Goal: Task Accomplishment & Management: Manage account settings

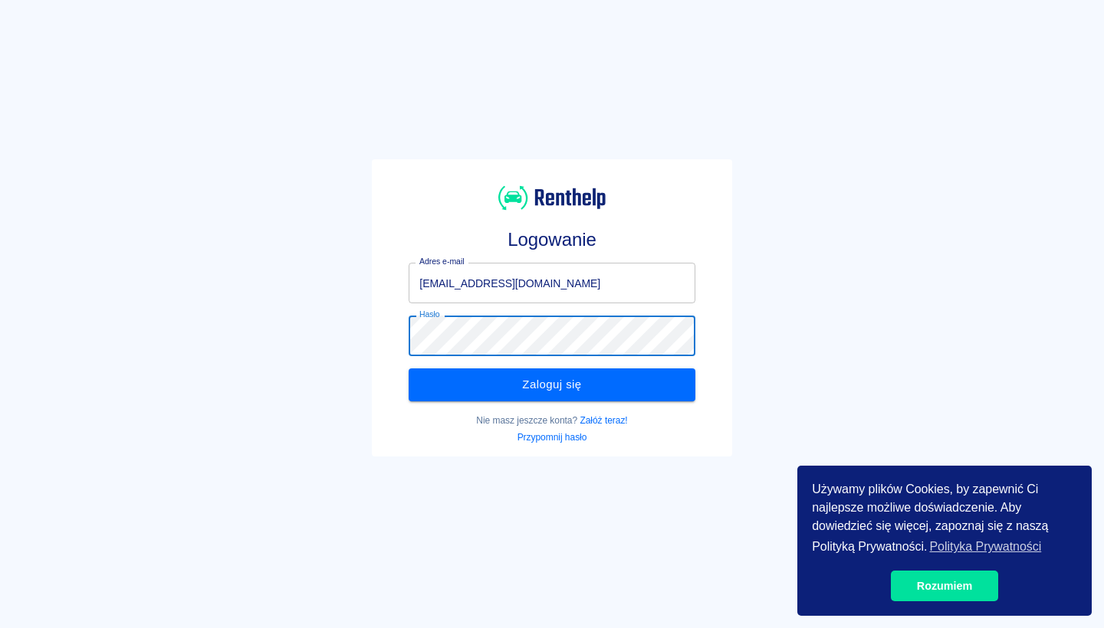
click at [545, 379] on button "Zaloguj się" at bounding box center [551, 385] width 286 height 32
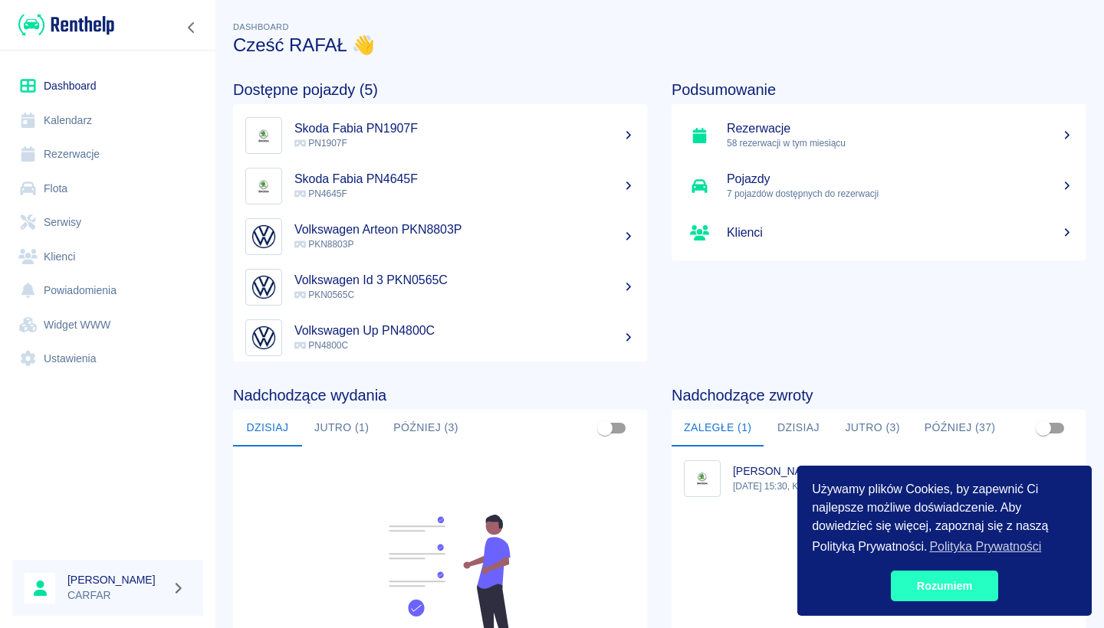
click at [962, 589] on link "Rozumiem" at bounding box center [943, 586] width 107 height 31
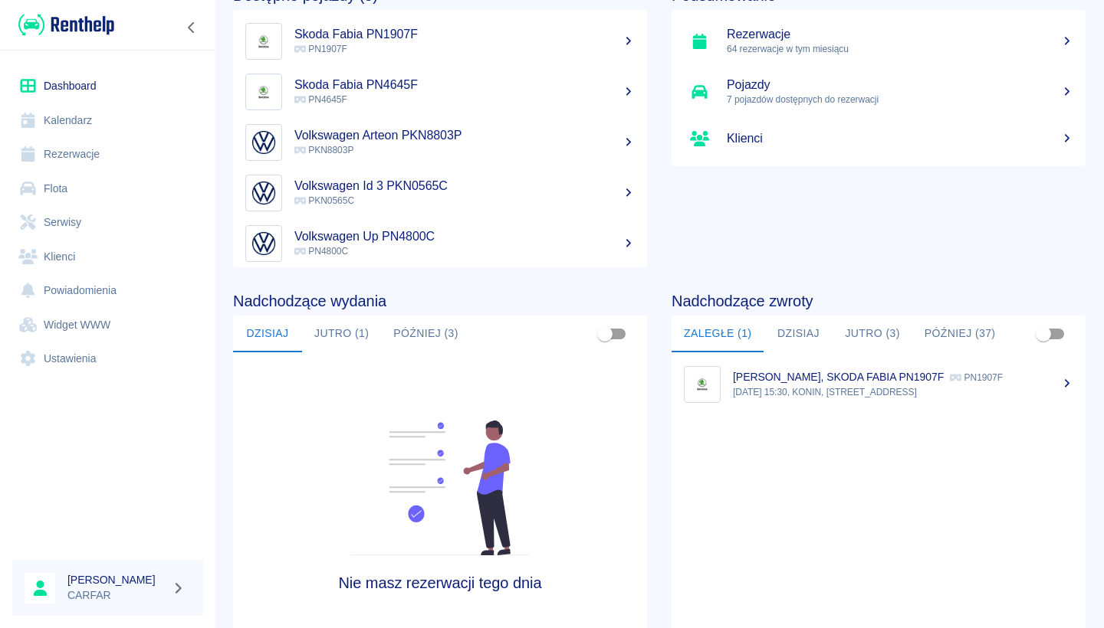
scroll to position [114, 0]
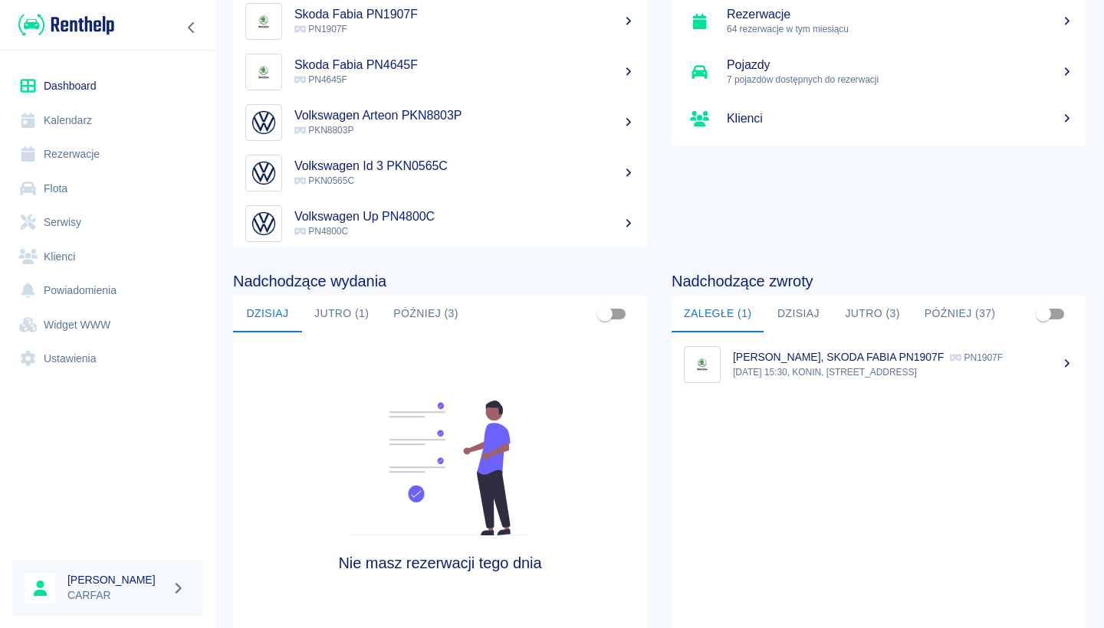
click at [794, 318] on button "Dzisiaj" at bounding box center [797, 314] width 69 height 37
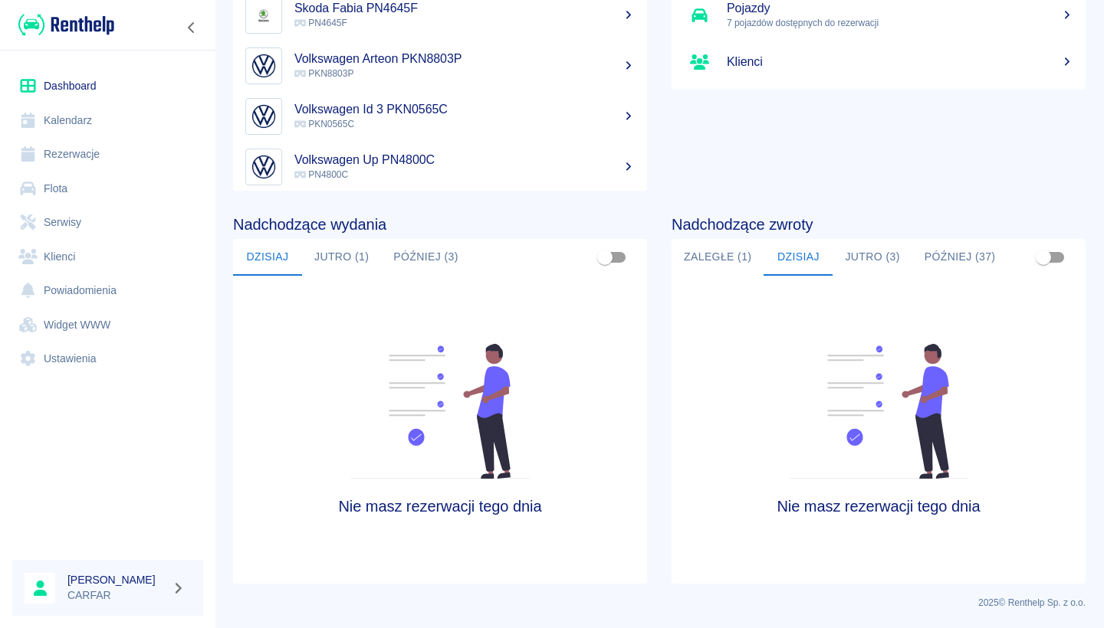
scroll to position [171, 0]
click at [873, 249] on button "Jutro (3)" at bounding box center [871, 257] width 79 height 37
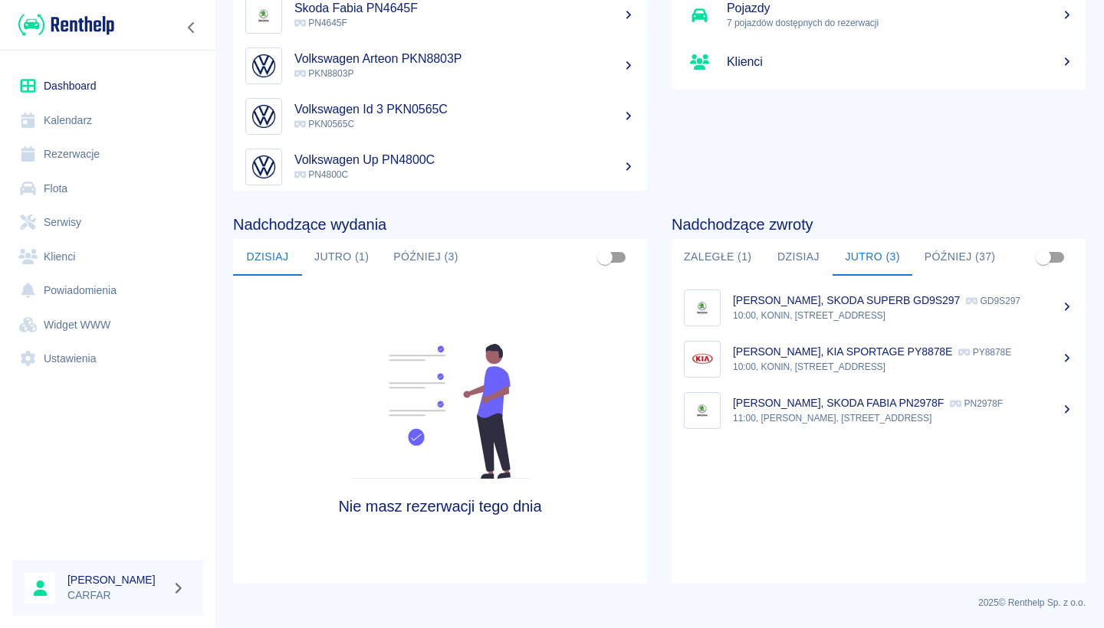
scroll to position [0, 0]
click at [959, 261] on button "Później (37)" at bounding box center [960, 257] width 96 height 37
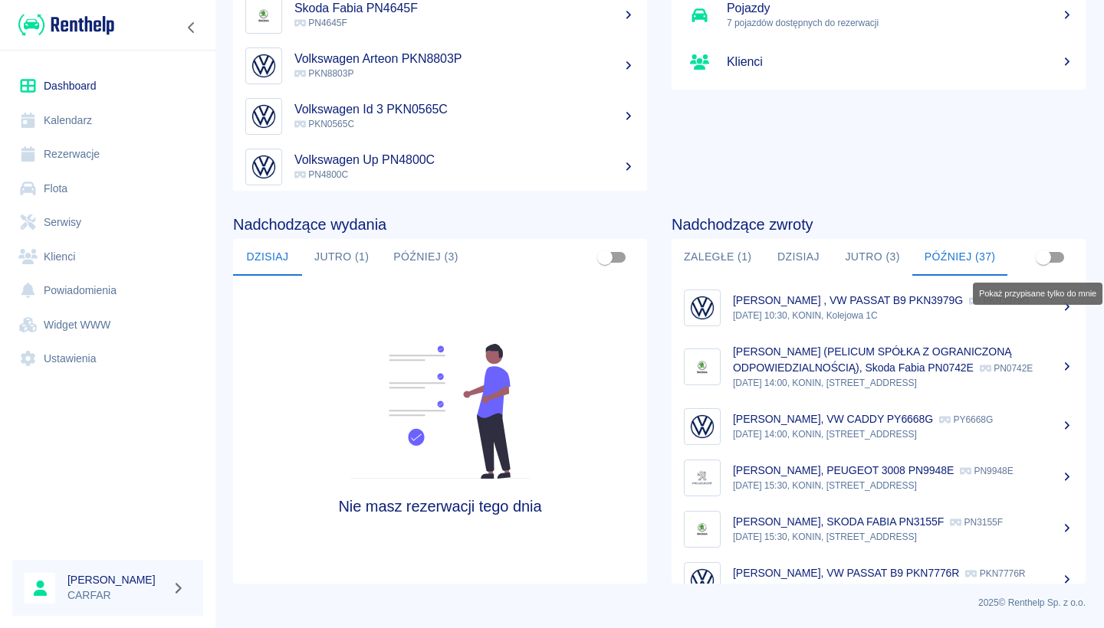
click at [1043, 258] on input "Pokaż przypisane tylko do mnie" at bounding box center [1042, 257] width 87 height 29
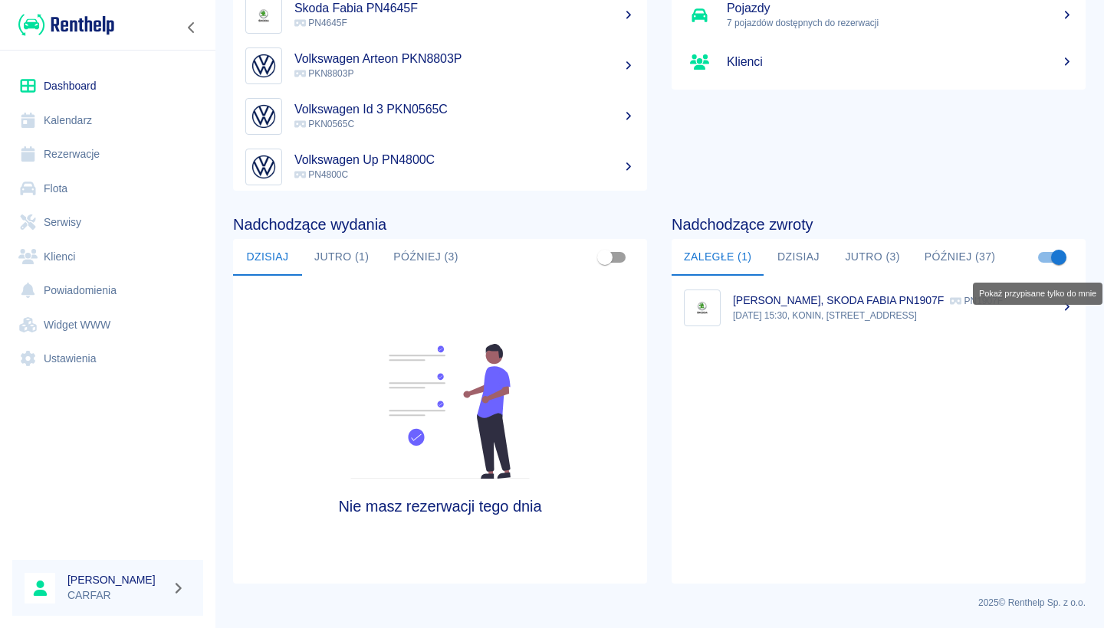
click at [1043, 258] on input "Pokaż przypisane tylko do mnie" at bounding box center [1058, 257] width 87 height 29
checkbox input "false"
click at [951, 261] on button "Później (37)" at bounding box center [960, 257] width 96 height 37
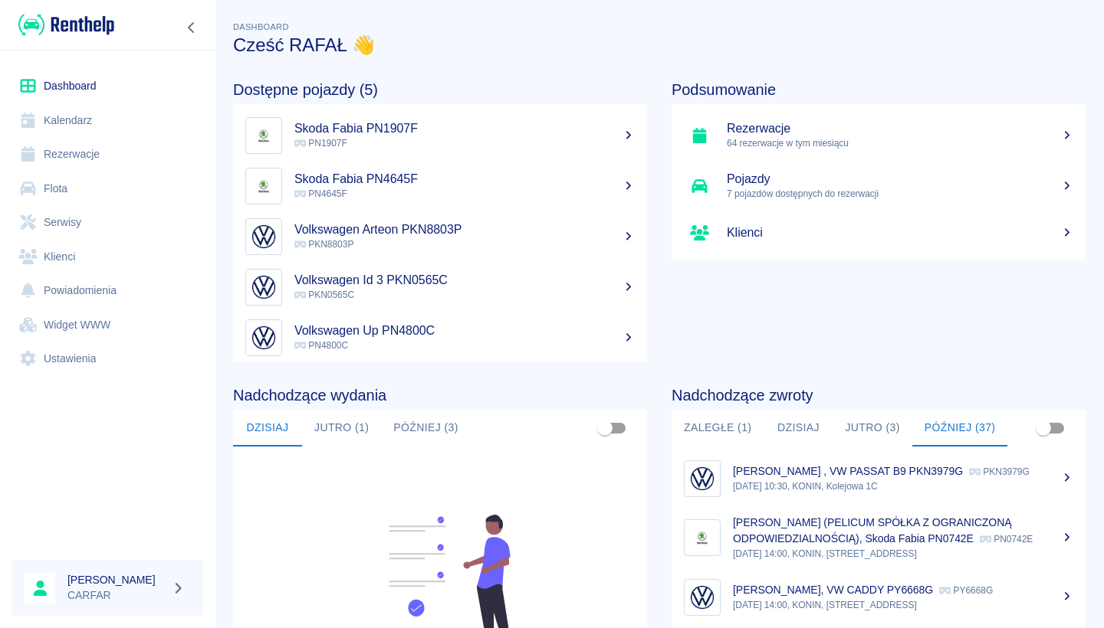
click at [87, 359] on link "Ustawienia" at bounding box center [107, 359] width 191 height 34
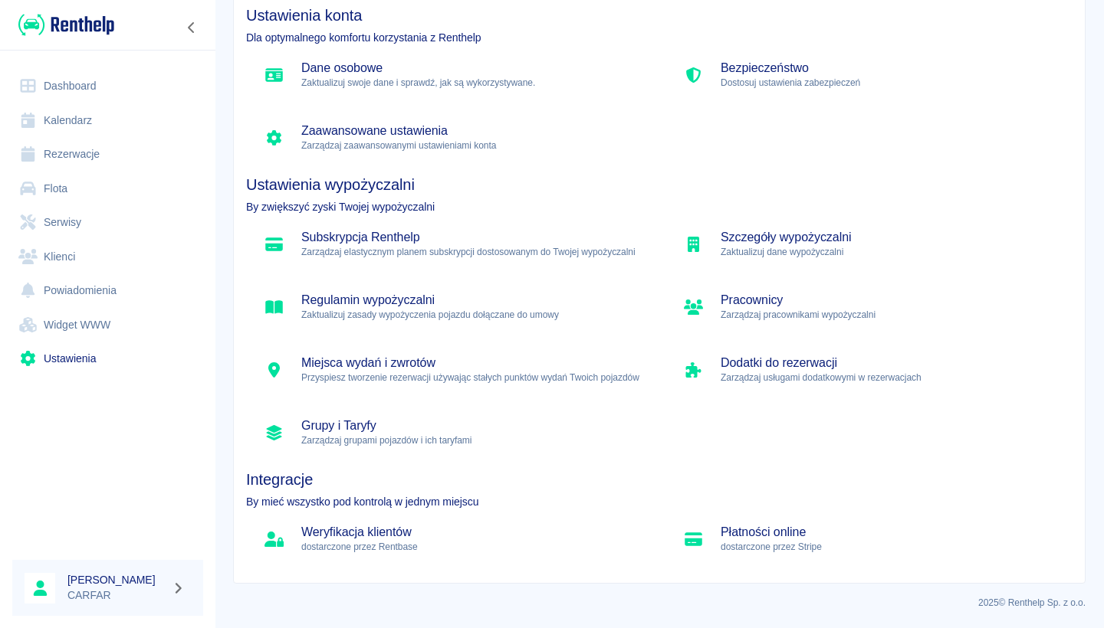
scroll to position [87, 0]
click at [384, 527] on h5 "Weryfikacja klientów" at bounding box center [470, 532] width 339 height 15
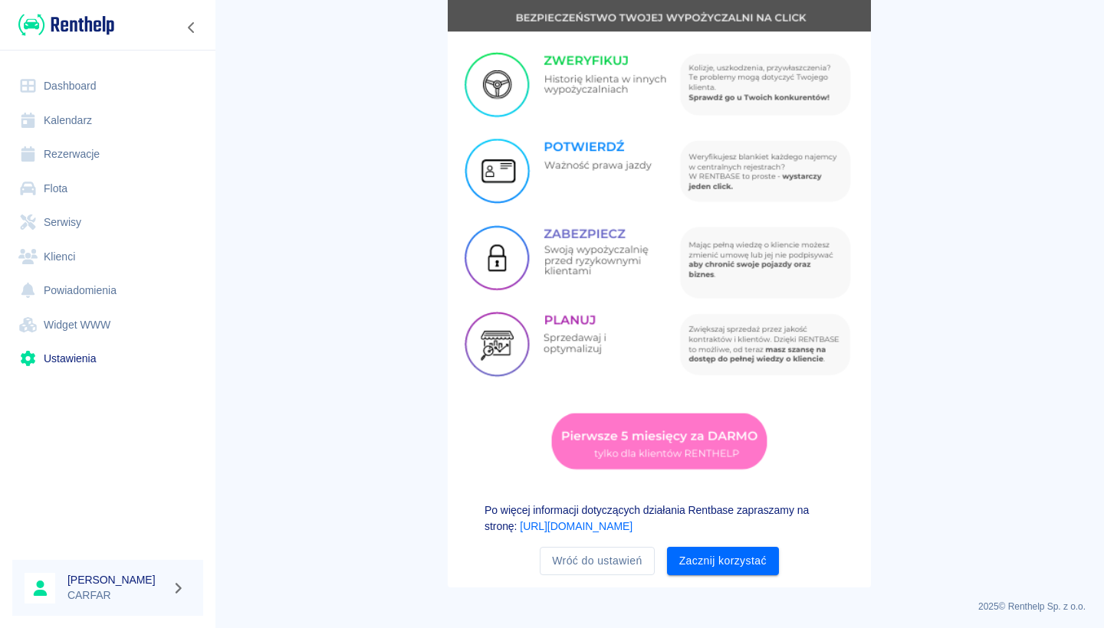
scroll to position [153, 0]
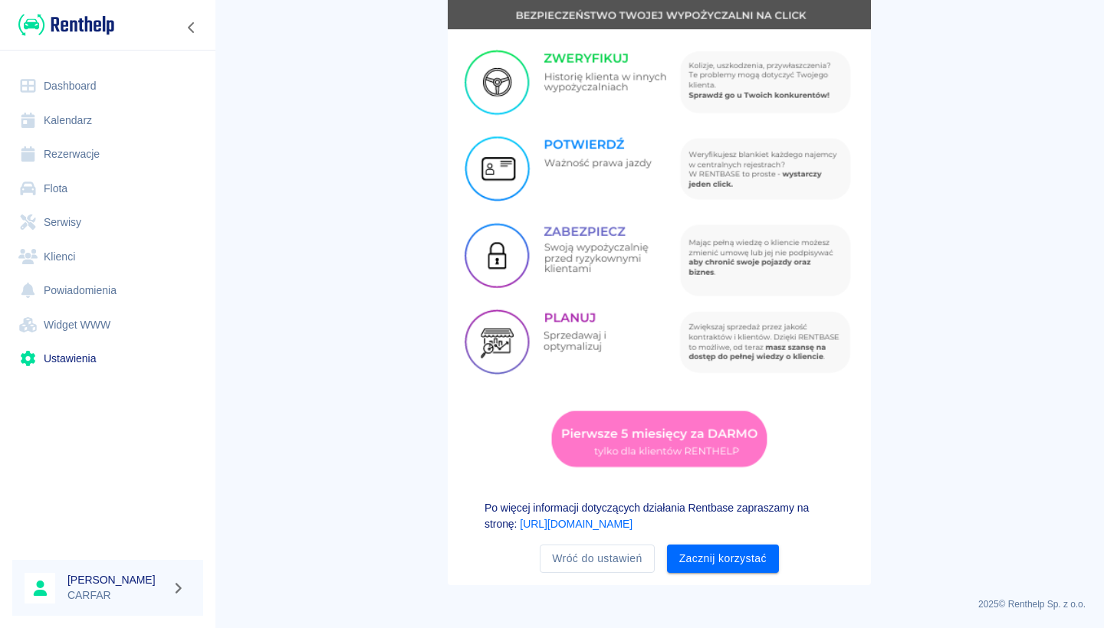
click at [589, 522] on link "[URL][DOMAIN_NAME]" at bounding box center [576, 524] width 113 height 12
click at [730, 568] on button "Zacznij korzystać" at bounding box center [723, 559] width 112 height 28
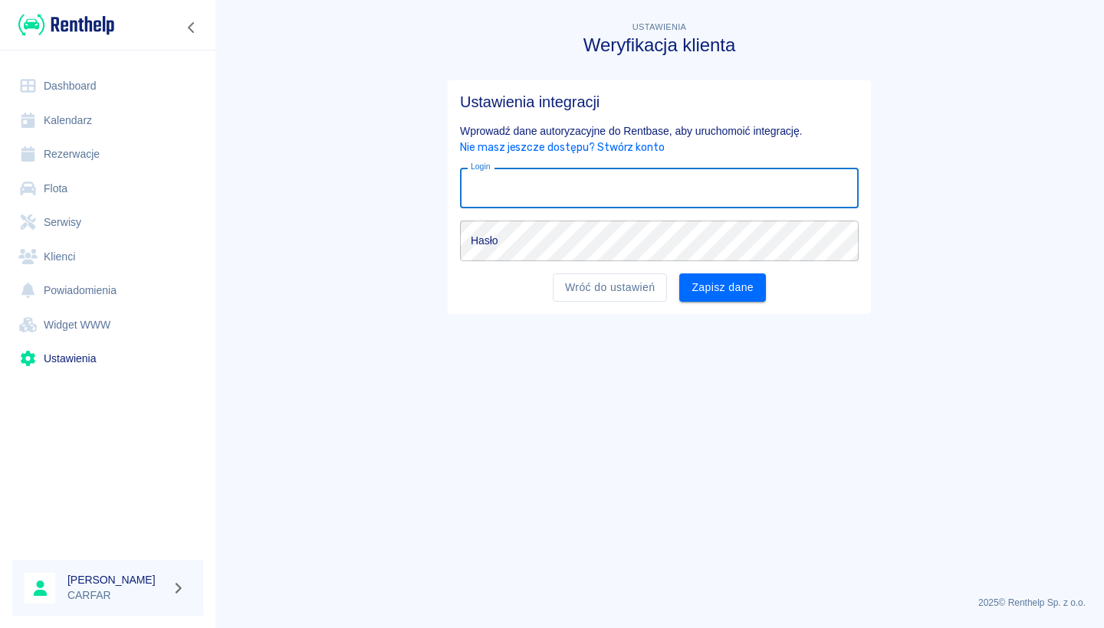
scroll to position [0, 0]
type input "[EMAIL_ADDRESS][DOMAIN_NAME]"
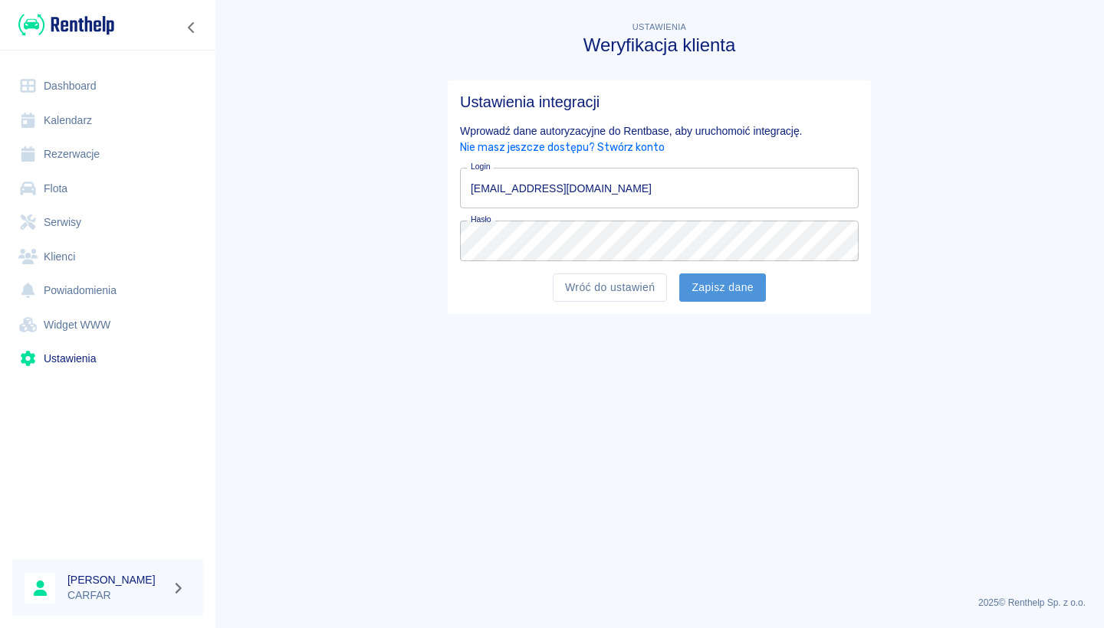
click at [725, 285] on button "Zapisz dane" at bounding box center [722, 288] width 87 height 28
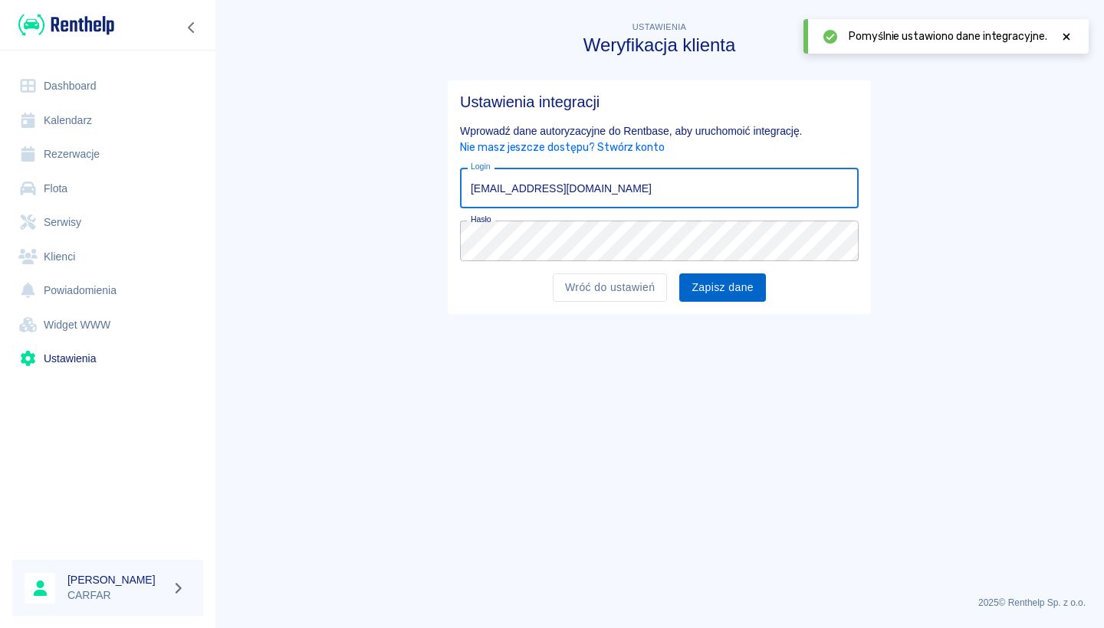
click at [721, 289] on button "Zapisz dane" at bounding box center [722, 288] width 87 height 28
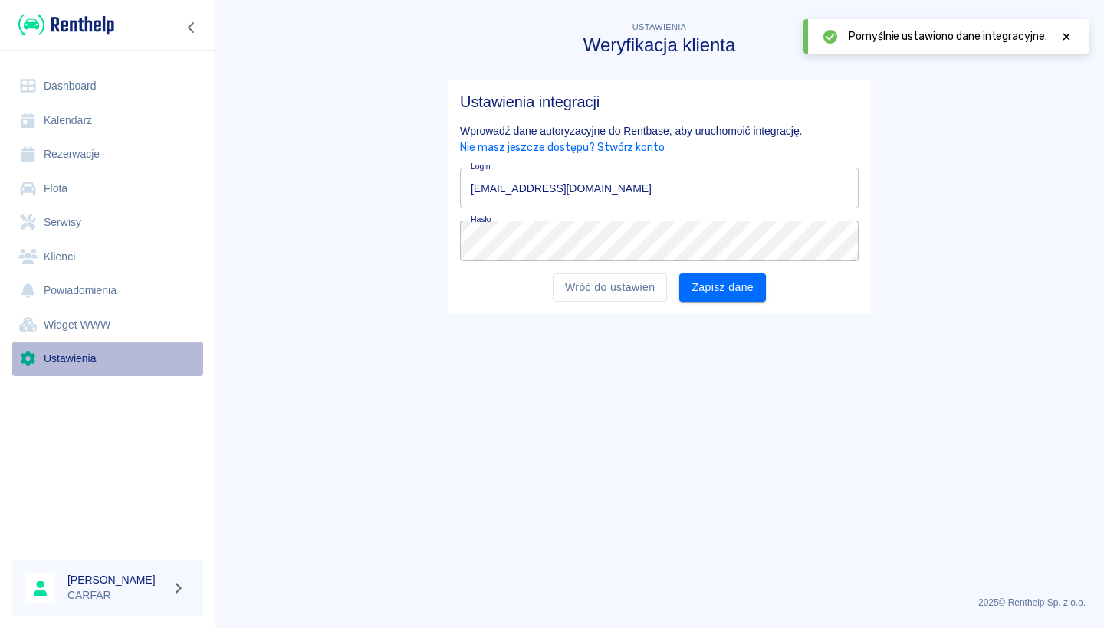
click at [84, 359] on link "Ustawienia" at bounding box center [107, 359] width 191 height 34
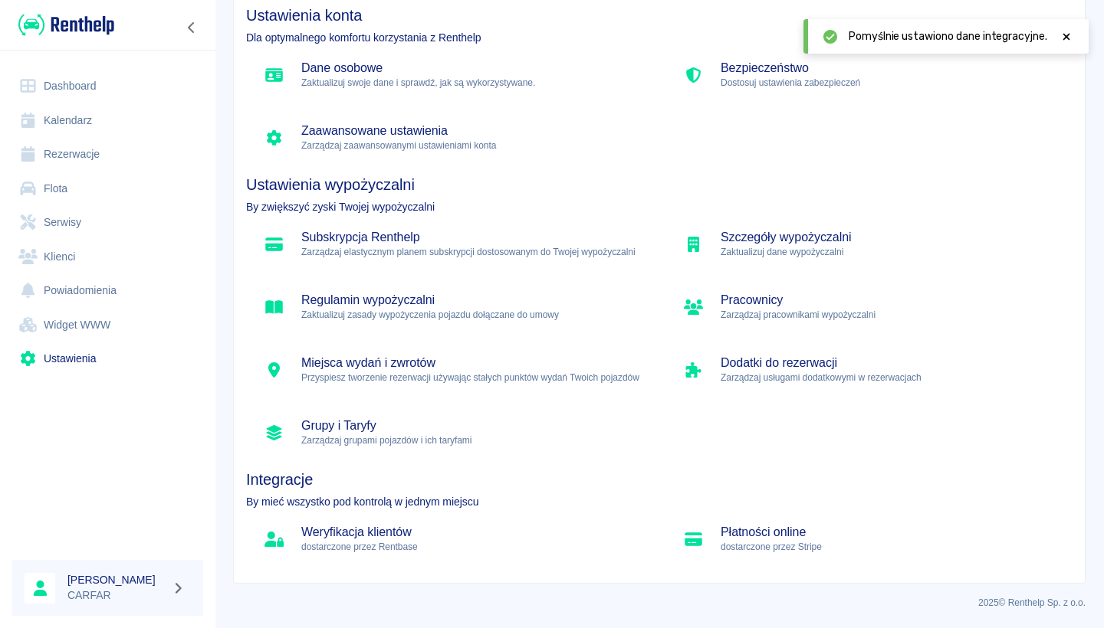
scroll to position [87, 0]
click at [382, 530] on h5 "Weryfikacja klientów" at bounding box center [470, 532] width 339 height 15
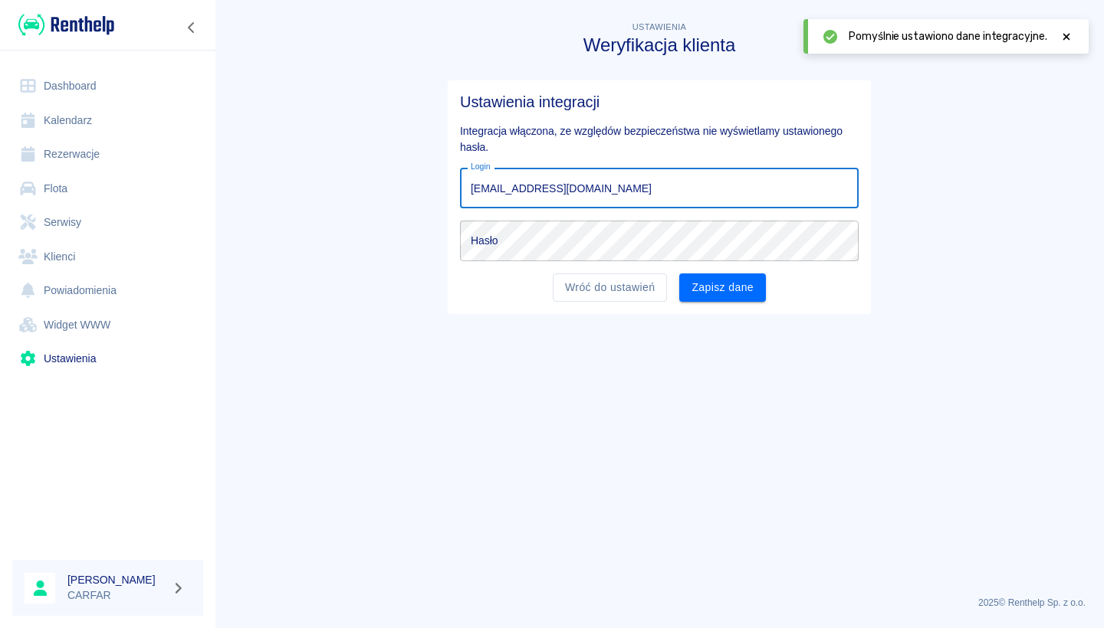
click at [1103, 319] on main "Ustawienia Weryfikacja klienta Ustawienia integracji Integracja włączona, ze wz…" at bounding box center [659, 301] width 889 height 566
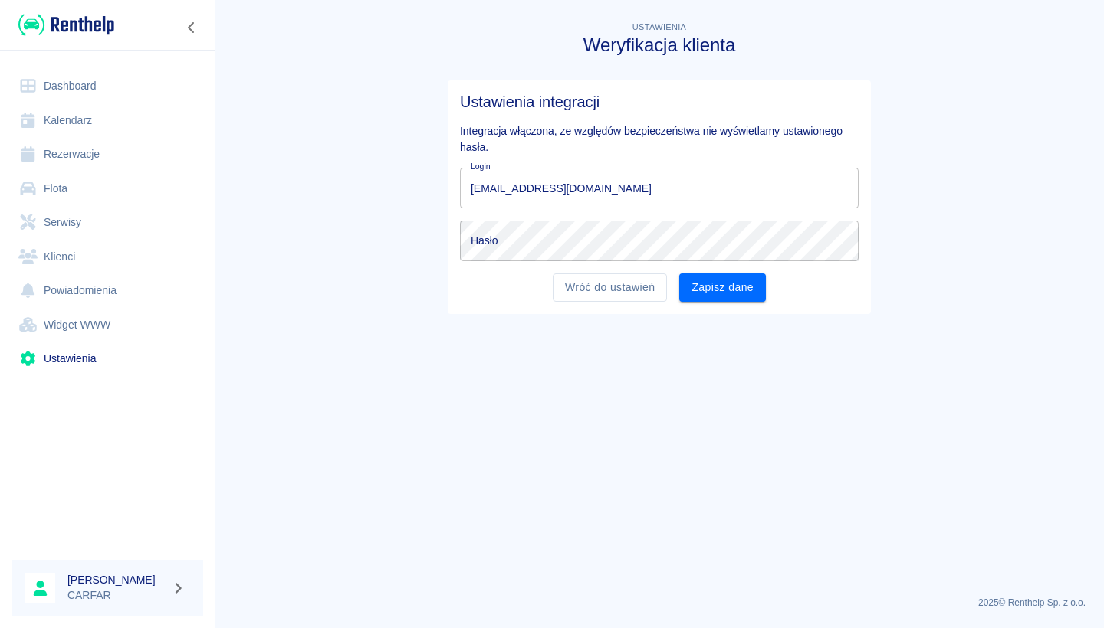
click at [95, 366] on link "Ustawienia" at bounding box center [107, 359] width 191 height 34
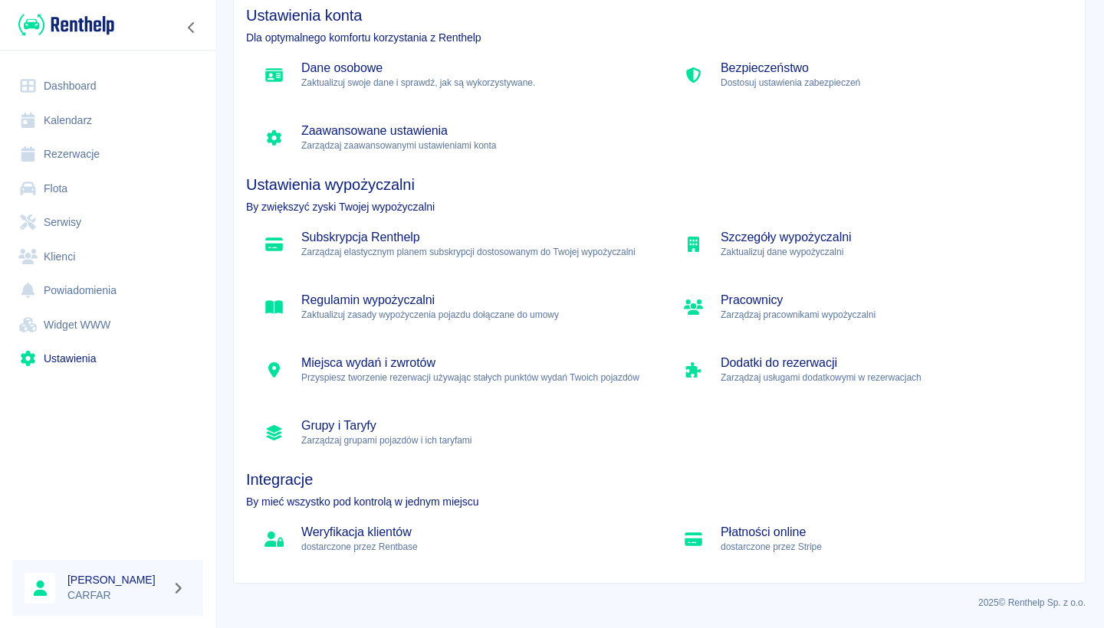
scroll to position [87, 0]
click at [446, 430] on h5 "Grupy i Taryfy" at bounding box center [470, 425] width 339 height 15
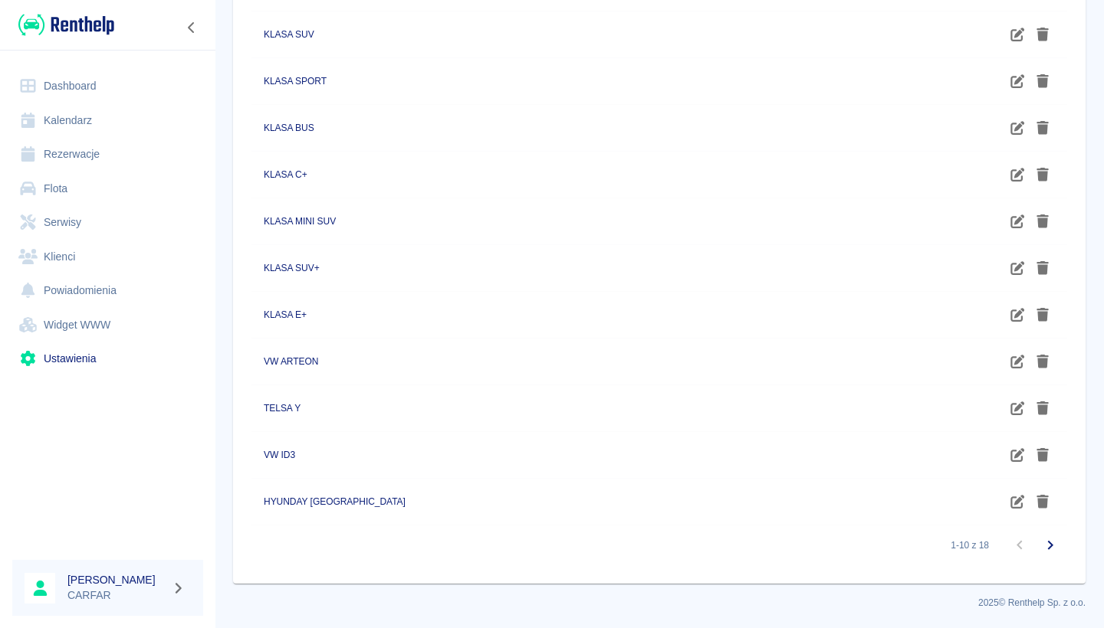
scroll to position [566, 0]
click at [1043, 499] on icon "button" at bounding box center [1042, 502] width 12 height 14
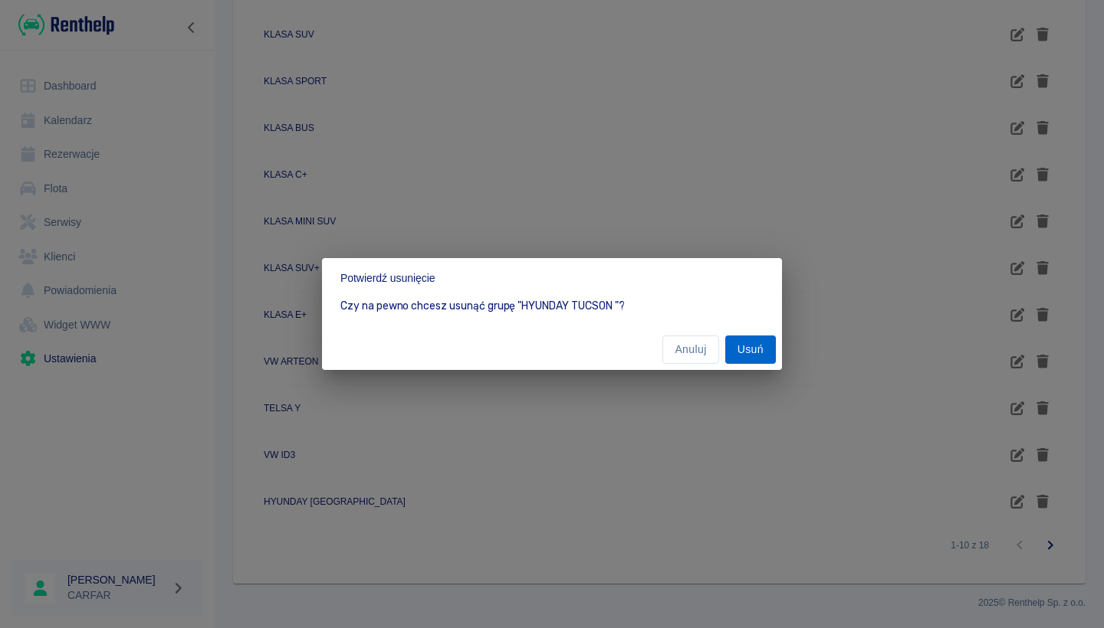
click at [749, 346] on button "Usuń" at bounding box center [750, 350] width 51 height 28
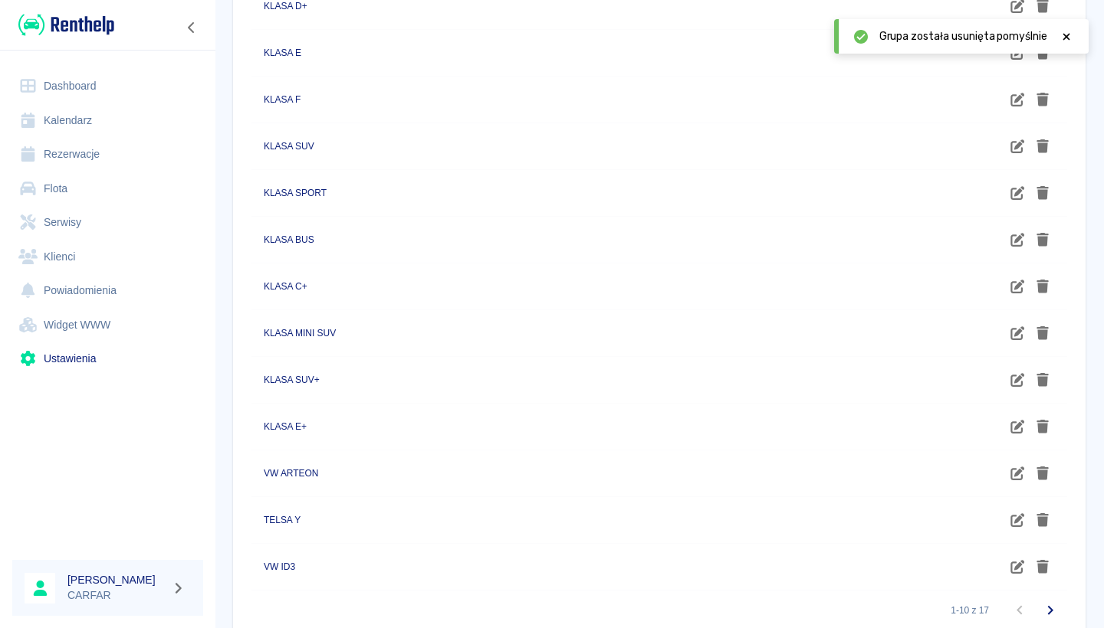
scroll to position [448, 0]
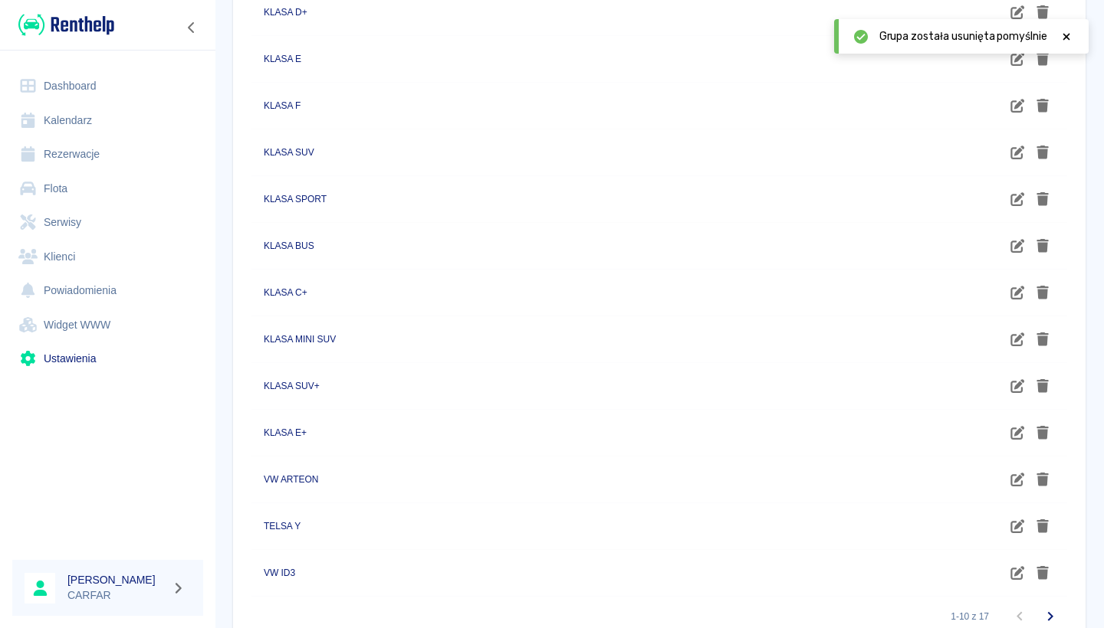
click at [113, 316] on link "Widget WWW" at bounding box center [107, 325] width 191 height 34
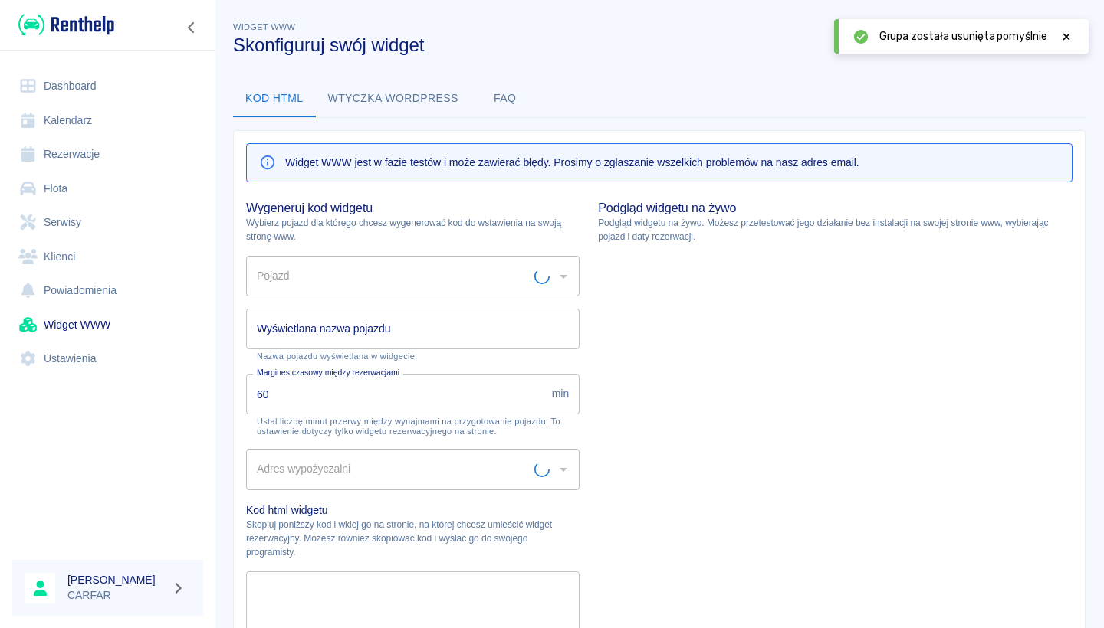
type input "Biuro - Plac Wydań - KONIN, [STREET_ADDRESS]"
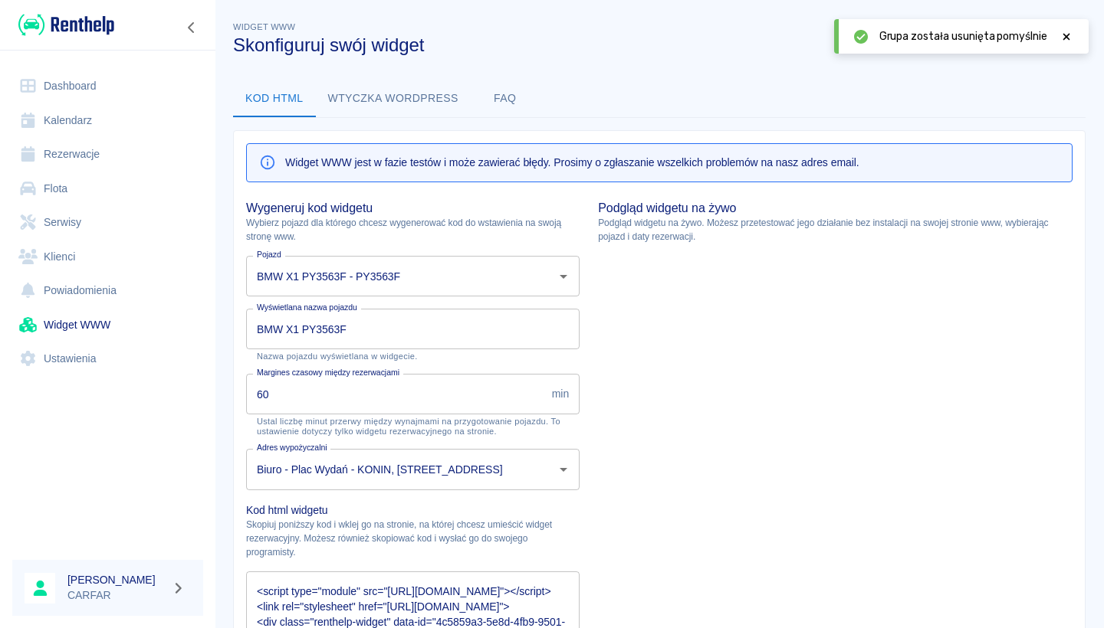
type input "BMW X1 PY3563F - PY3563F"
type input "BMW X1 PY3563F"
type textarea "<script type="module" src="[URL][DOMAIN_NAME]"></script> <link rel="stylesheet"…"
click at [93, 356] on link "Ustawienia" at bounding box center [107, 359] width 191 height 34
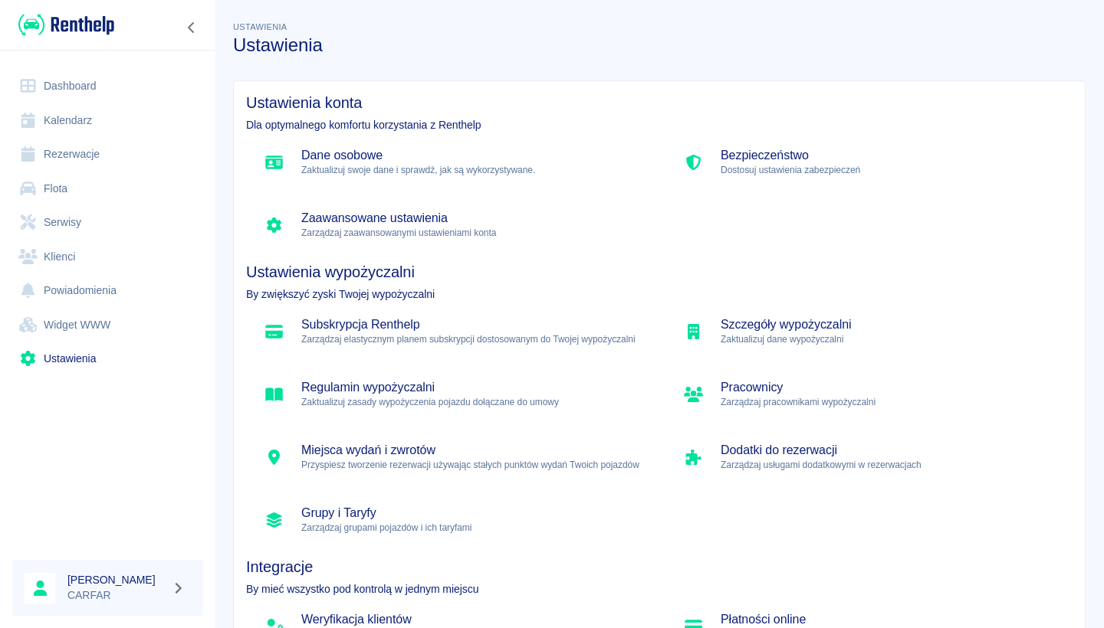
click at [513, 233] on p "Zarządzaj zaawansowanymi ustawieniami konta" at bounding box center [470, 233] width 339 height 14
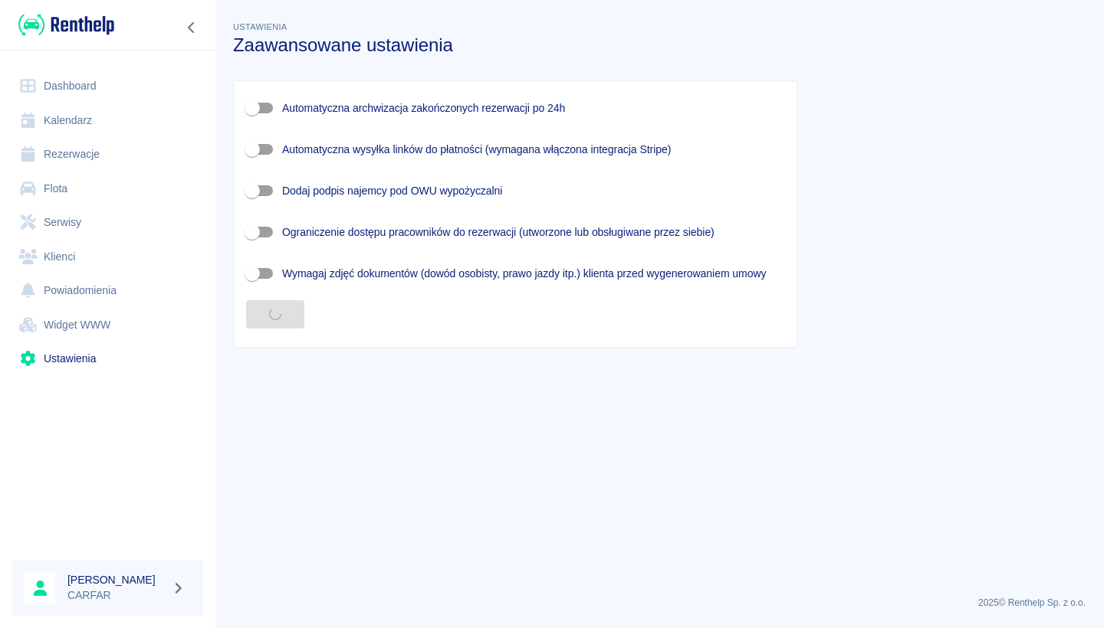
checkbox input "true"
click at [259, 269] on input "Wymagaj zdjęć dokumentów (dowód osobisty, prawo jazdy itp.) klienta przed wygen…" at bounding box center [251, 273] width 87 height 29
click at [259, 269] on input "Wymagaj zdjęć dokumentów (dowód osobisty, prawo jazdy itp.) klienta przed wygen…" at bounding box center [267, 273] width 87 height 29
checkbox input "false"
click at [276, 312] on button "Zapisz" at bounding box center [275, 314] width 58 height 28
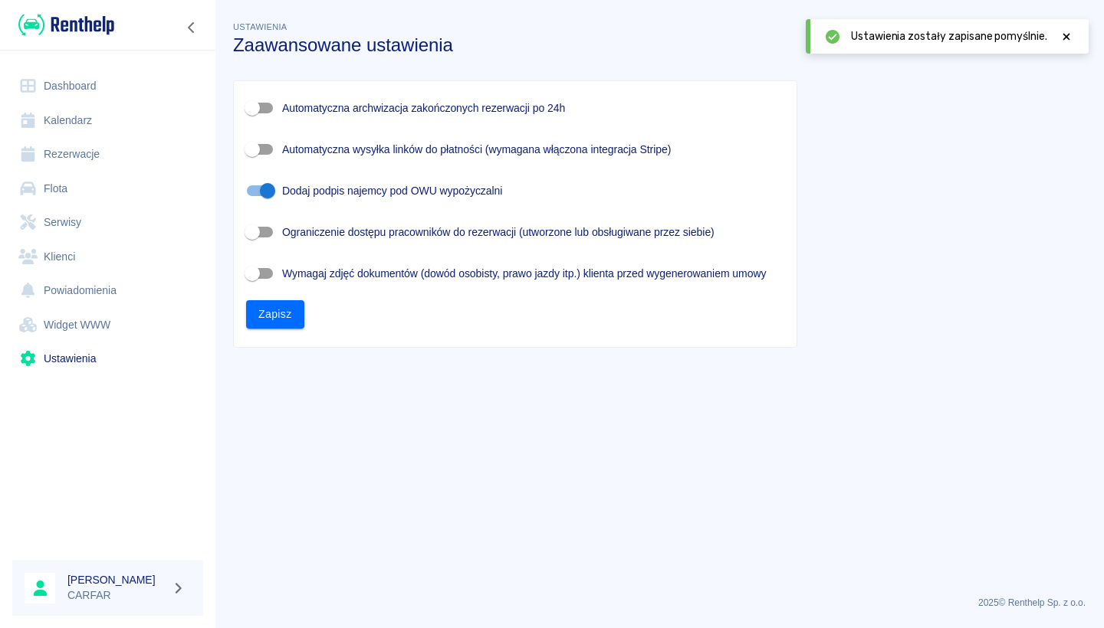
click at [78, 360] on link "Ustawienia" at bounding box center [107, 359] width 191 height 34
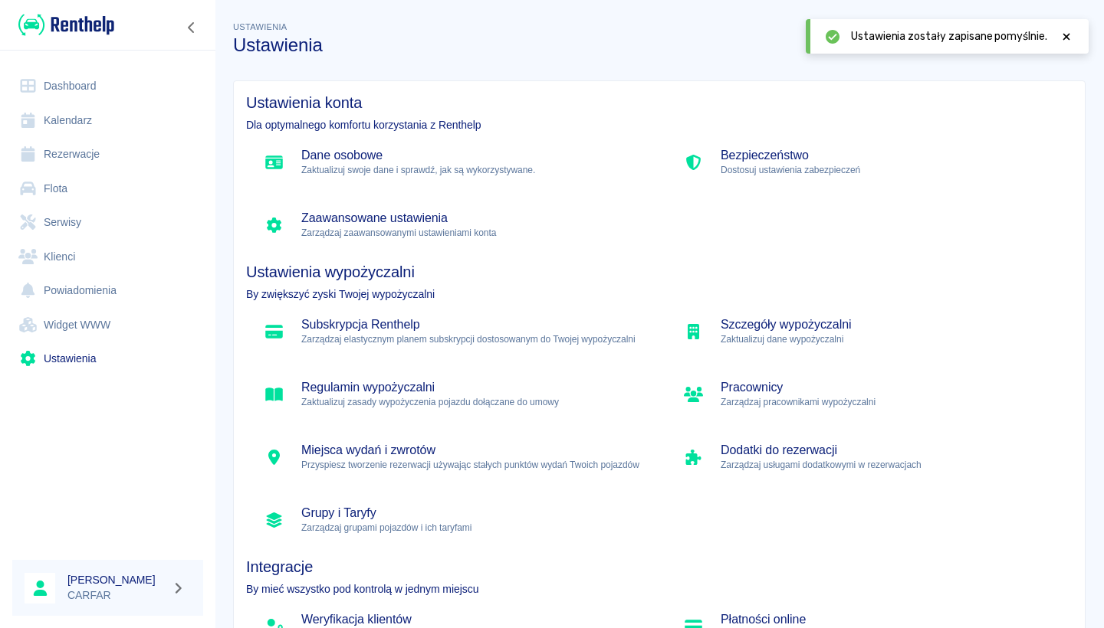
click at [406, 388] on h5 "Regulamin wypożyczalni" at bounding box center [470, 387] width 339 height 15
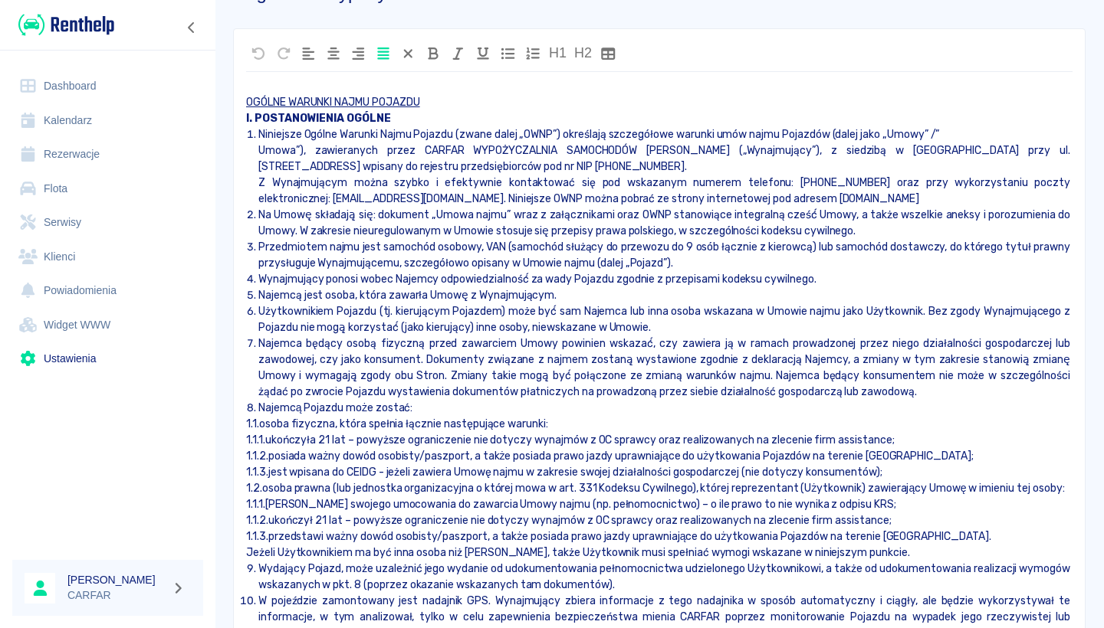
scroll to position [54, 0]
click at [979, 150] on p "Umowa”), zawieranych przez CARFAR WYPOŻYCZALNIA SAMOCHODÓW [PERSON_NAME] („Wyna…" at bounding box center [665, 157] width 814 height 32
click at [328, 194] on p "Z Wynajmującym można szybko i efektywnie kontaktować się pod wskazanym numerem …" at bounding box center [665, 189] width 814 height 32
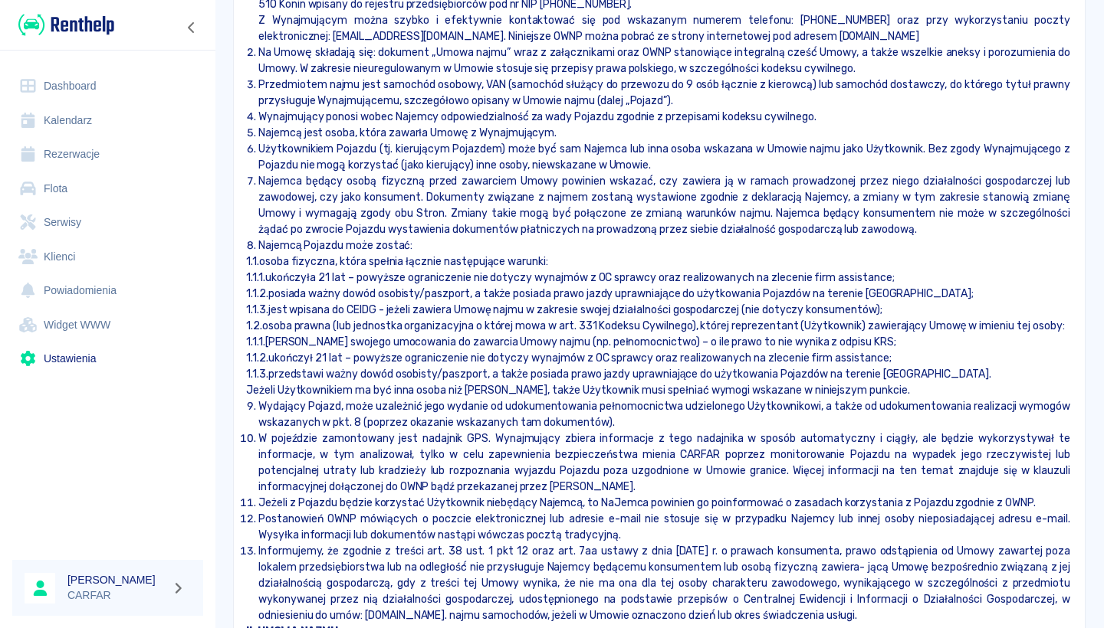
scroll to position [220, 0]
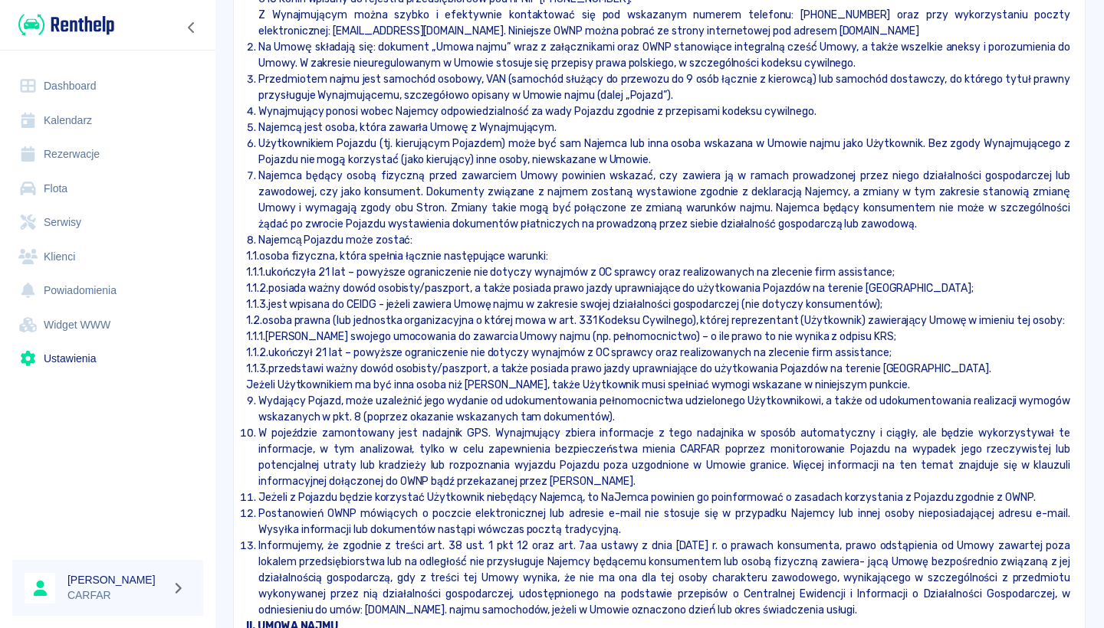
click at [330, 273] on p "1.1.1.ukończyła 21 lat – powyższe ograniczenie nie dotyczy wynajmów z OC spr…" at bounding box center [659, 272] width 826 height 16
click at [325, 353] on p "1.1.2.ukończył 21 lat – powyższe ograniczenie nie dotyczy wynajmów z OC spra…" at bounding box center [659, 353] width 826 height 16
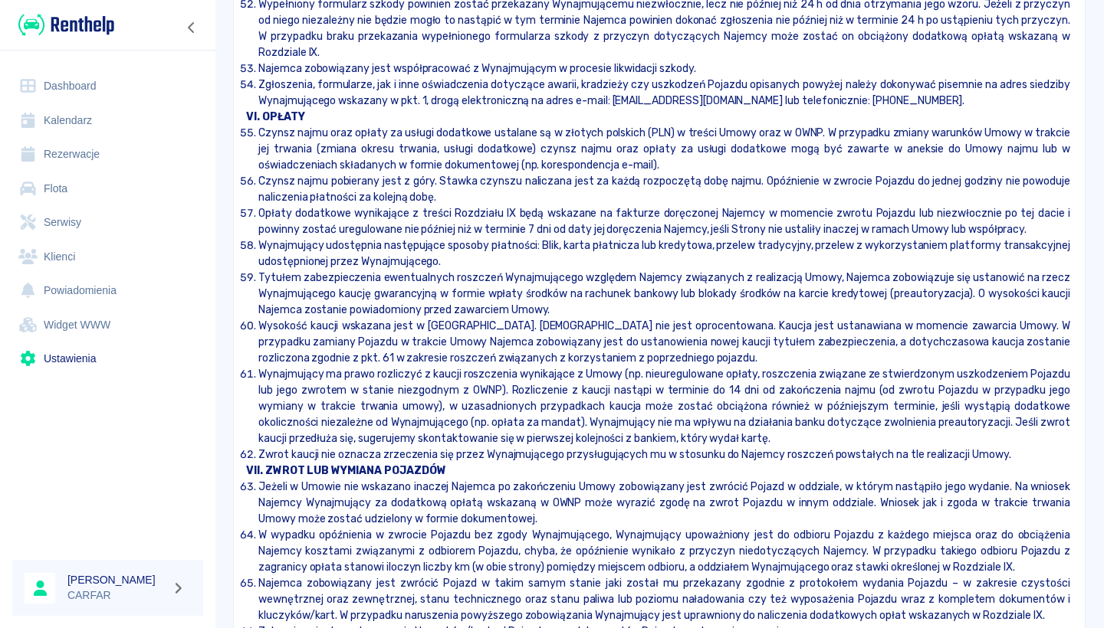
scroll to position [3912, 0]
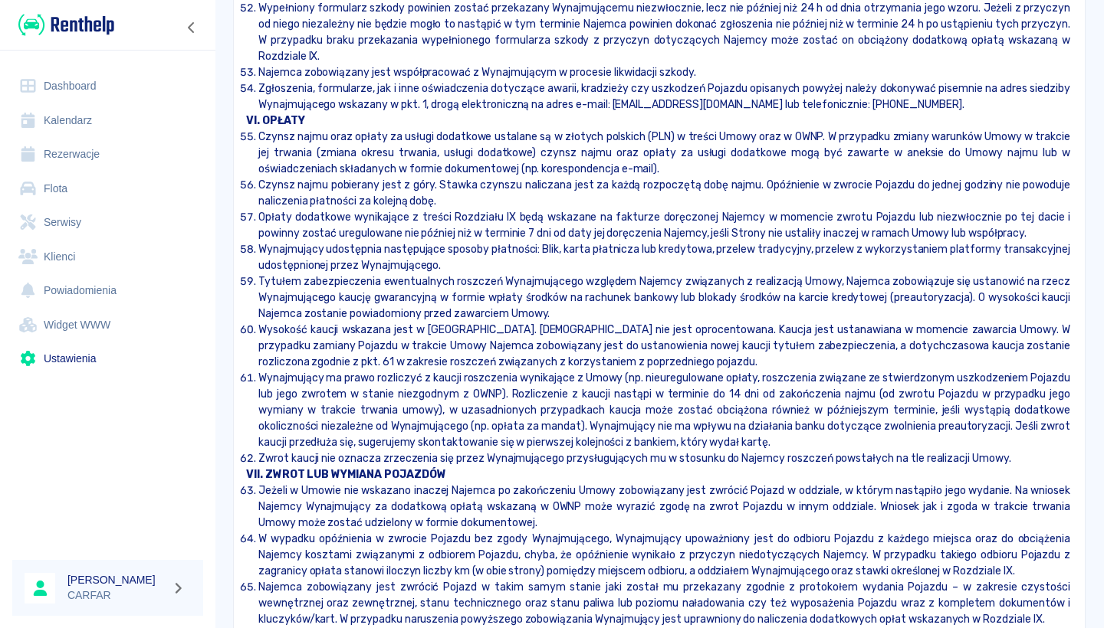
click at [543, 241] on p "Wynajmujący udostępnia następujące sposoby płatności: Blik, karta płatnicz…" at bounding box center [665, 257] width 814 height 32
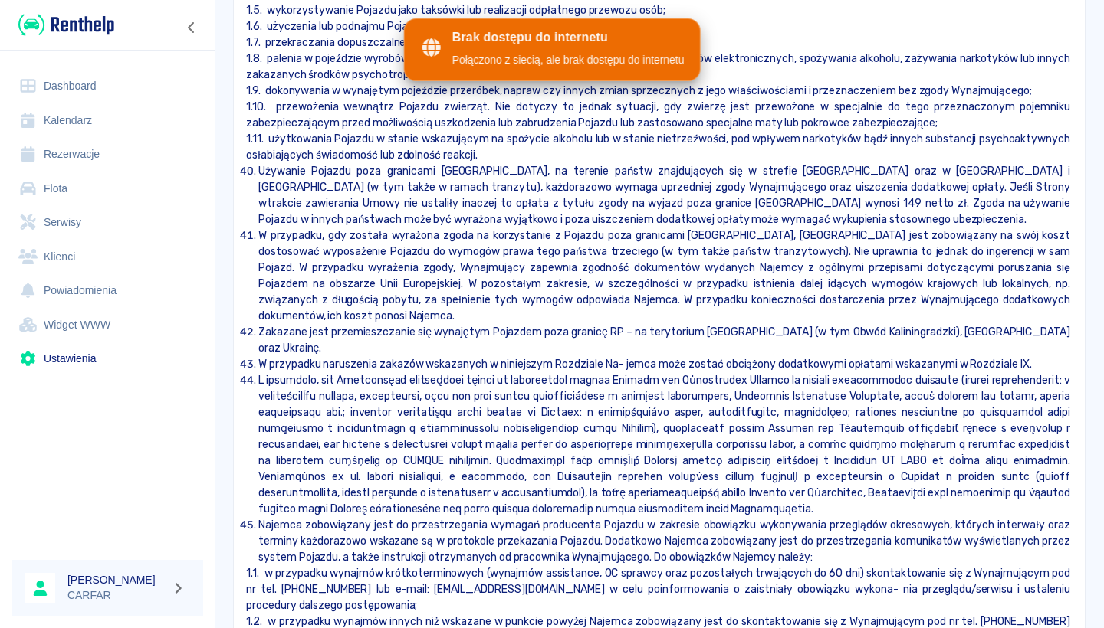
scroll to position [2692, 0]
